Goal: Transaction & Acquisition: Purchase product/service

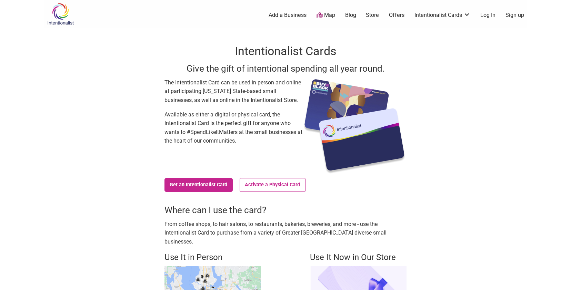
click at [488, 15] on link "Log In" at bounding box center [487, 15] width 15 height 8
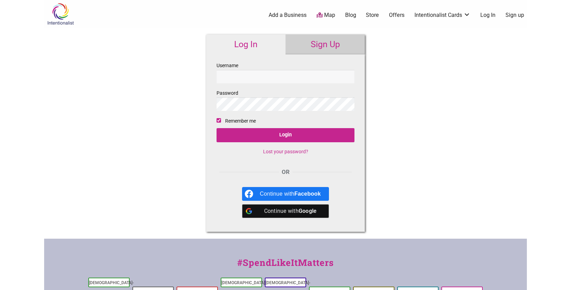
click at [275, 212] on div "Continue with Google" at bounding box center [290, 211] width 61 height 14
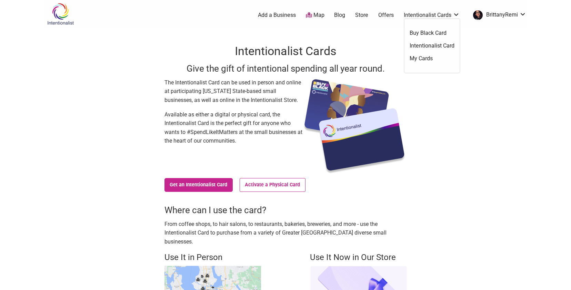
click at [361, 17] on link "Store" at bounding box center [361, 15] width 13 height 8
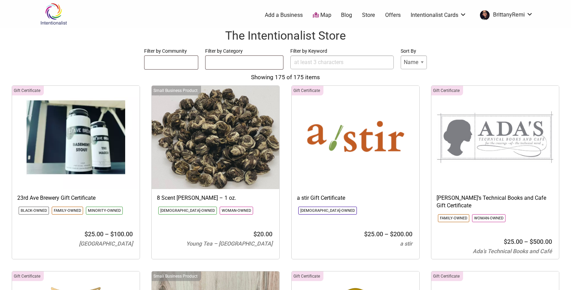
select select
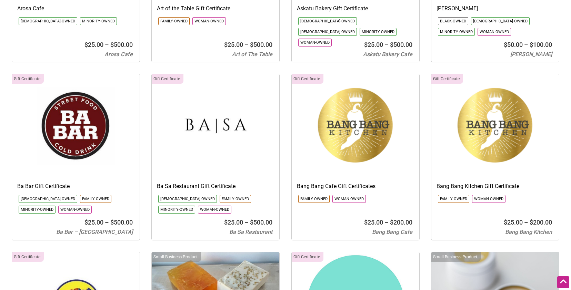
scroll to position [558, 0]
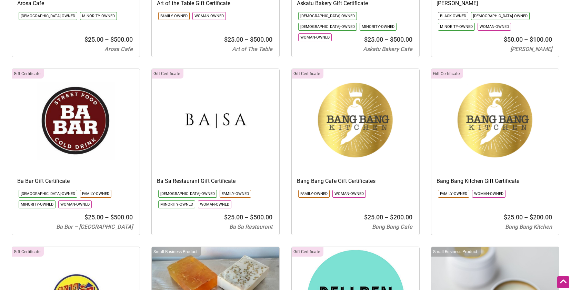
click at [382, 144] on img at bounding box center [356, 120] width 128 height 103
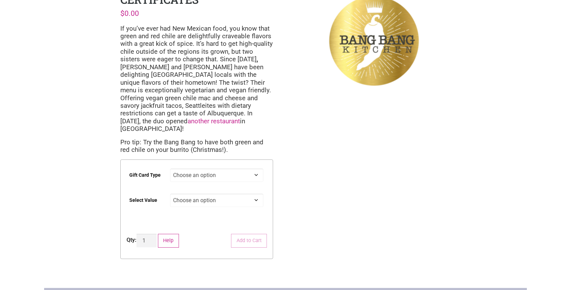
scroll to position [62, 0]
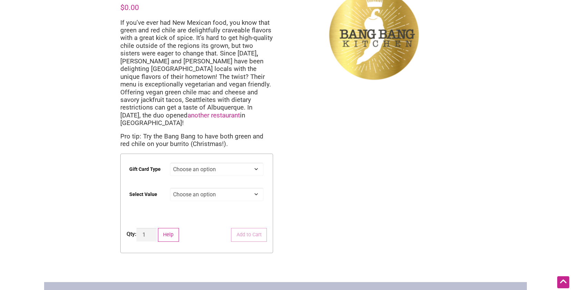
click at [245, 163] on select "Choose an option Physical" at bounding box center [217, 169] width 94 height 13
select select "Physical"
click at [239, 188] on select "Choose an option $25 $50 $100 $200" at bounding box center [217, 194] width 94 height 13
click at [238, 202] on td "Choose an option $25 $50 $100 $200 Clear" at bounding box center [218, 203] width 97 height 37
click at [254, 188] on select "Choose an option $25 $50 $100 $200" at bounding box center [217, 194] width 94 height 13
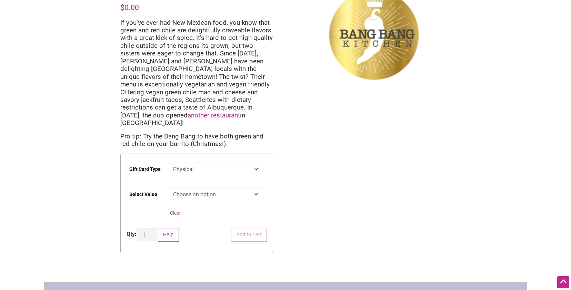
scroll to position [0, 0]
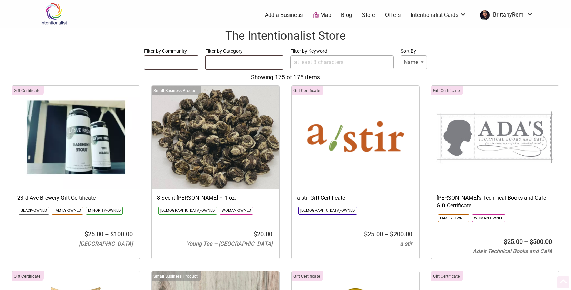
select select
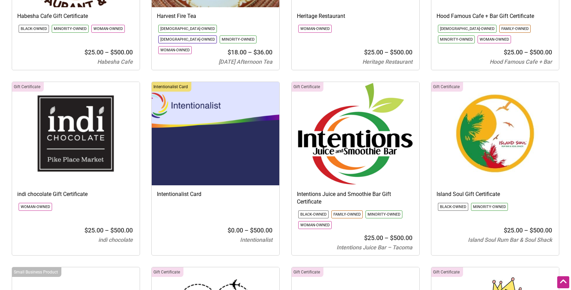
scroll to position [3065, 0]
